Goal: Information Seeking & Learning: Learn about a topic

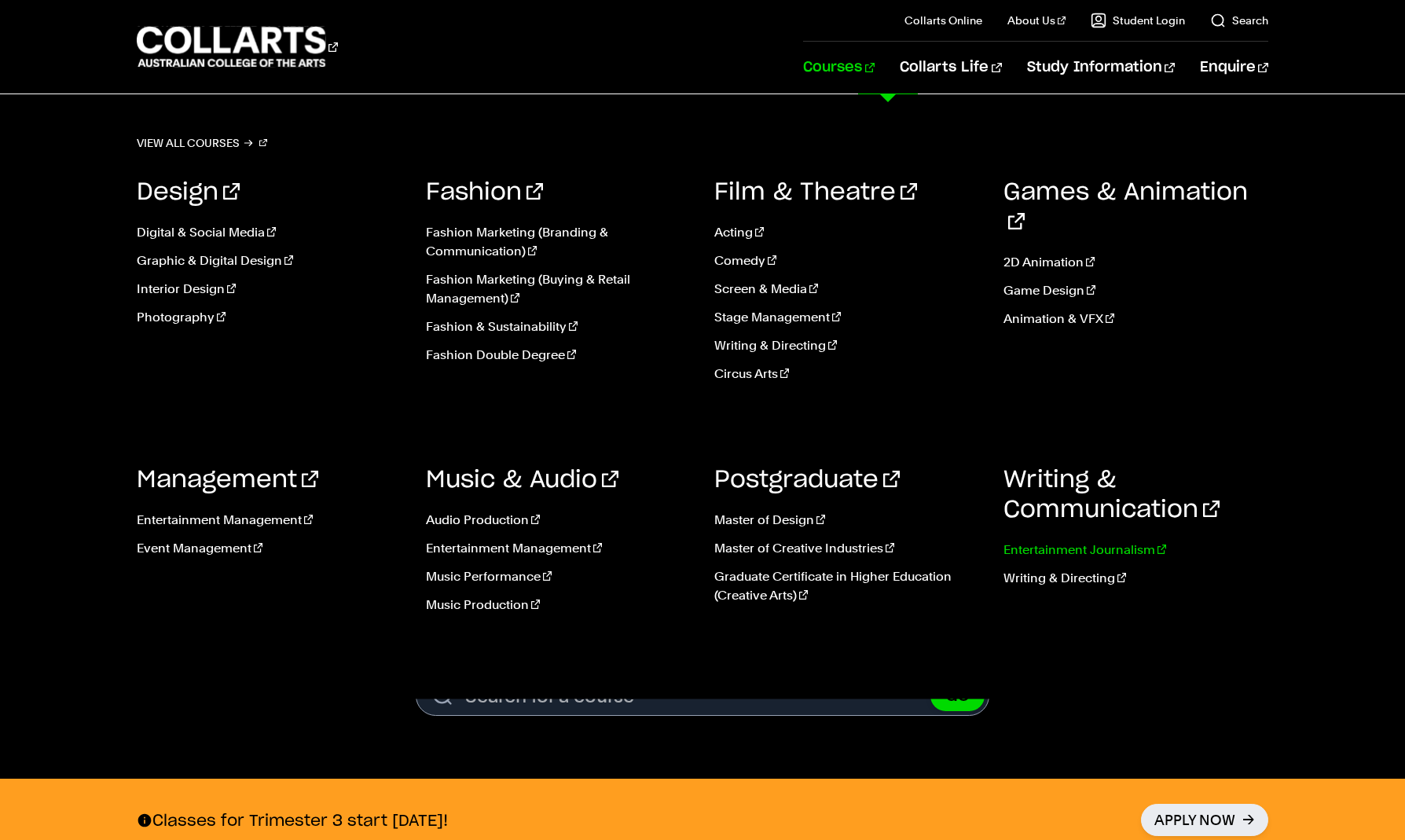
click at [1039, 551] on link "Entertainment Journalism" at bounding box center [1136, 550] width 266 height 19
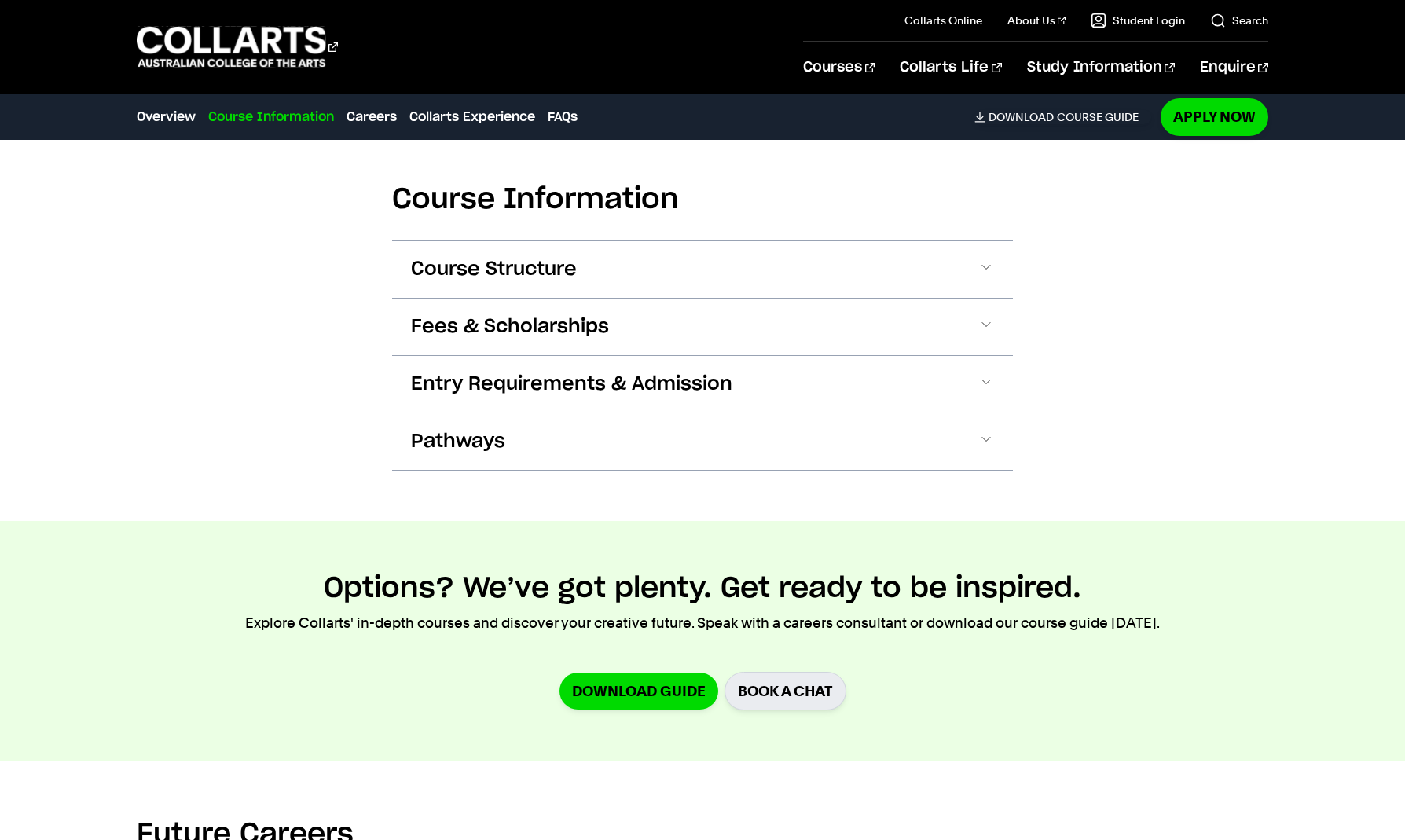
scroll to position [1492, 0]
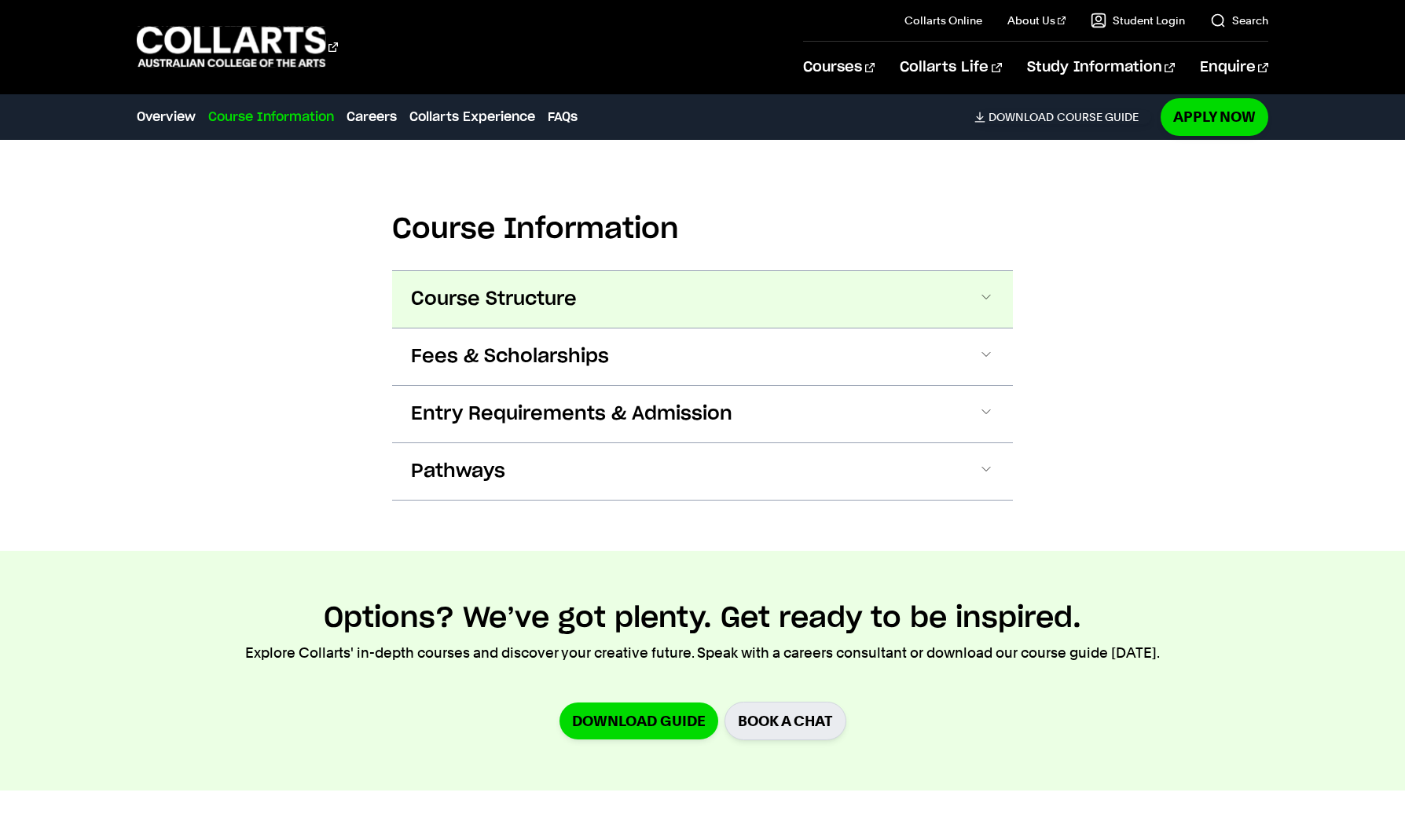
click at [506, 306] on span "Course Structure" at bounding box center [494, 299] width 165 height 25
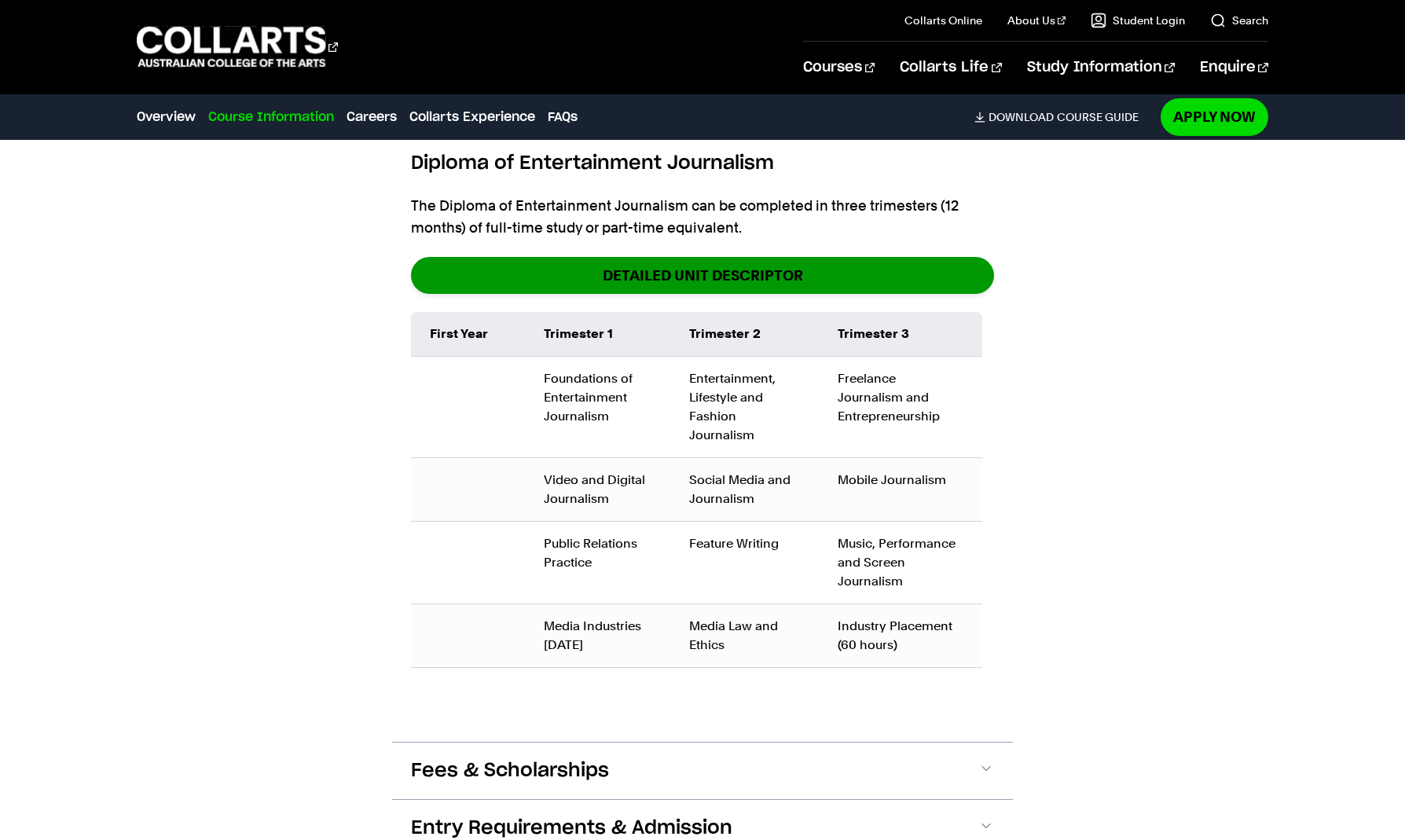
scroll to position [1749, 0]
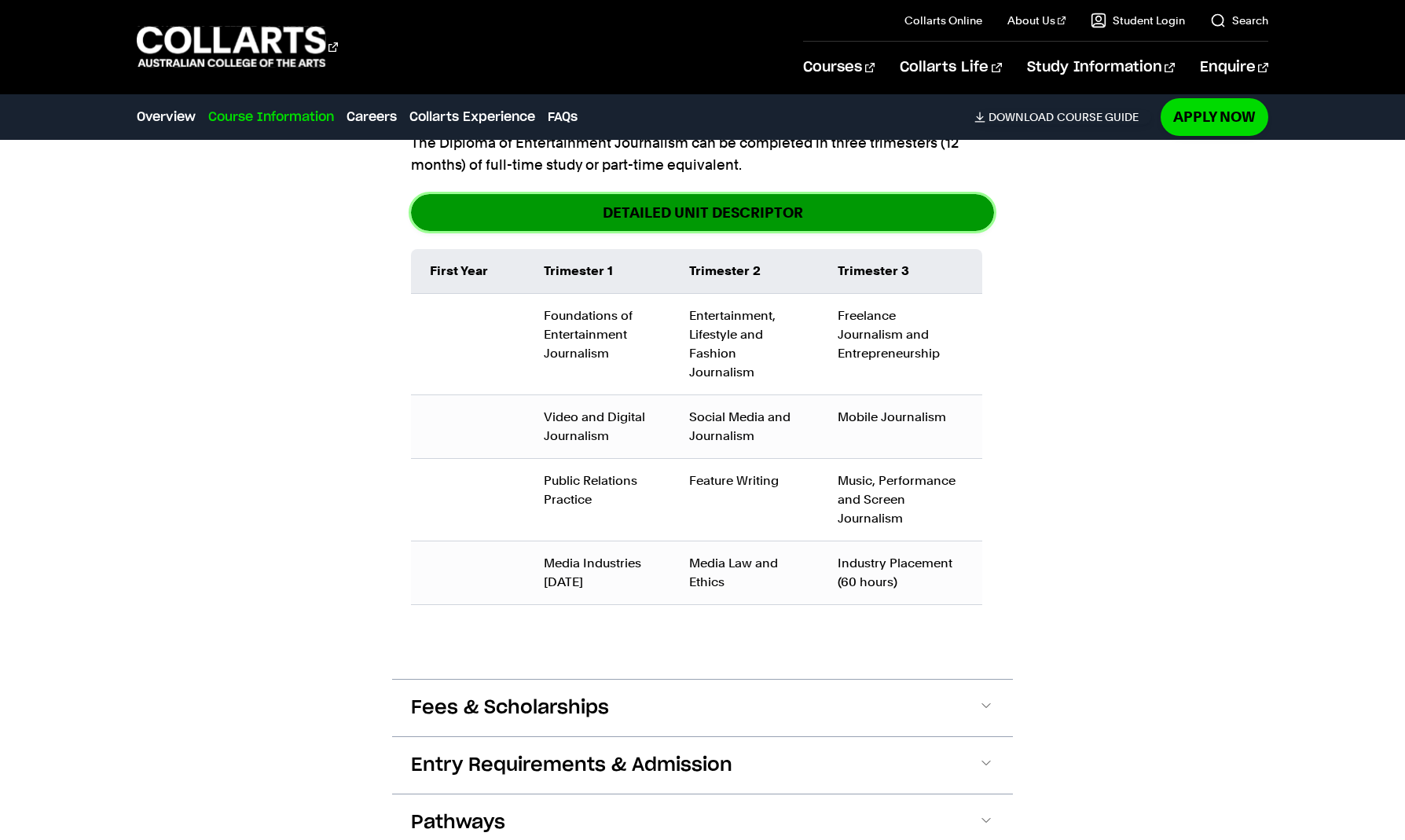
click at [590, 208] on link "DETAILED UNIT DESCRIPTOR" at bounding box center [702, 212] width 583 height 37
